Goal: Task Accomplishment & Management: Manage account settings

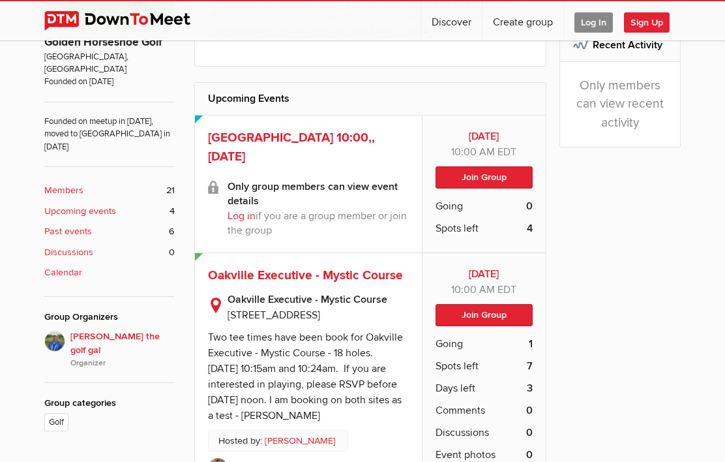
scroll to position [321, 0]
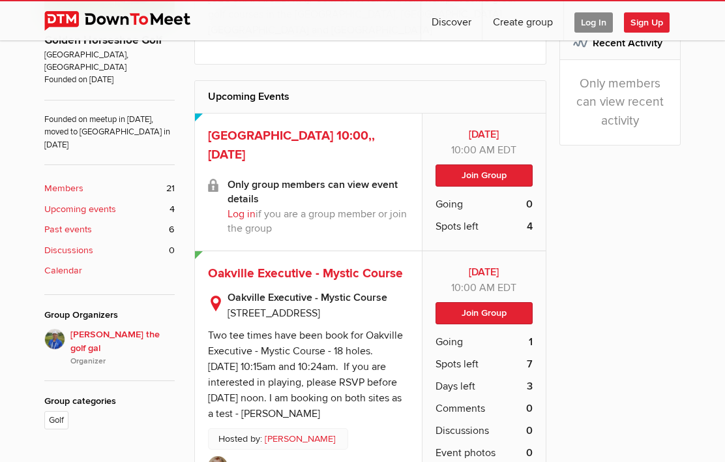
click at [238, 207] on link "Log in" at bounding box center [242, 213] width 28 height 13
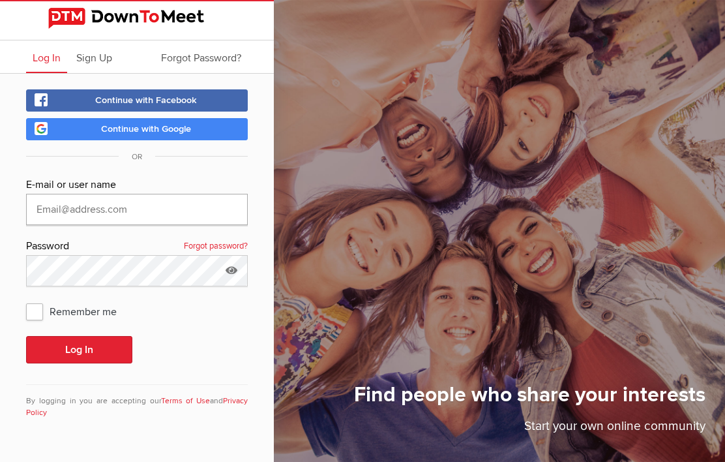
click at [63, 212] on input "text" at bounding box center [137, 209] width 222 height 31
type input "[PERSON_NAME][EMAIL_ADDRESS][DOMAIN_NAME]"
click at [79, 349] on button "Log In" at bounding box center [79, 349] width 106 height 27
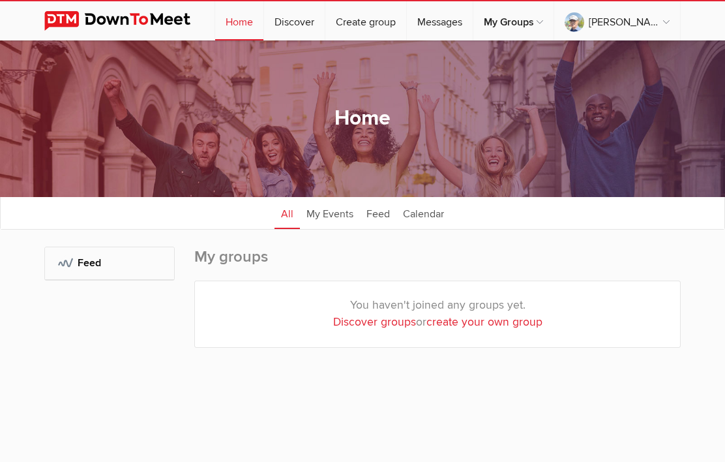
click at [37, 304] on sp-group-dashboard "Home All categories Within 10 miles Within 25 miles Within 50 miles Within 100 …" at bounding box center [362, 226] width 725 height 372
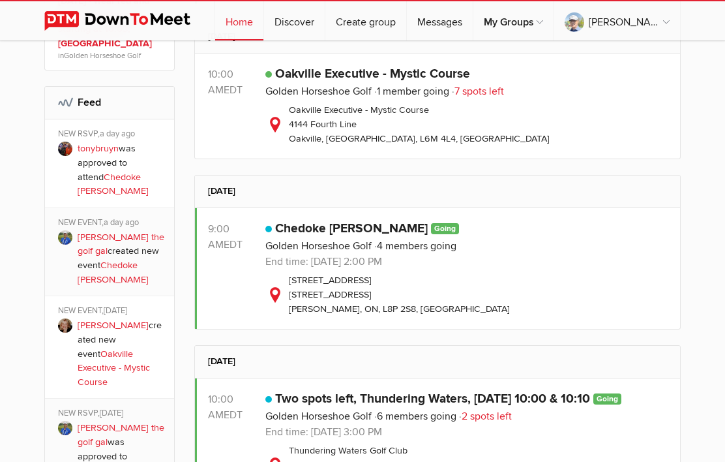
scroll to position [610, 0]
